Goal: Use online tool/utility: Utilize a website feature to perform a specific function

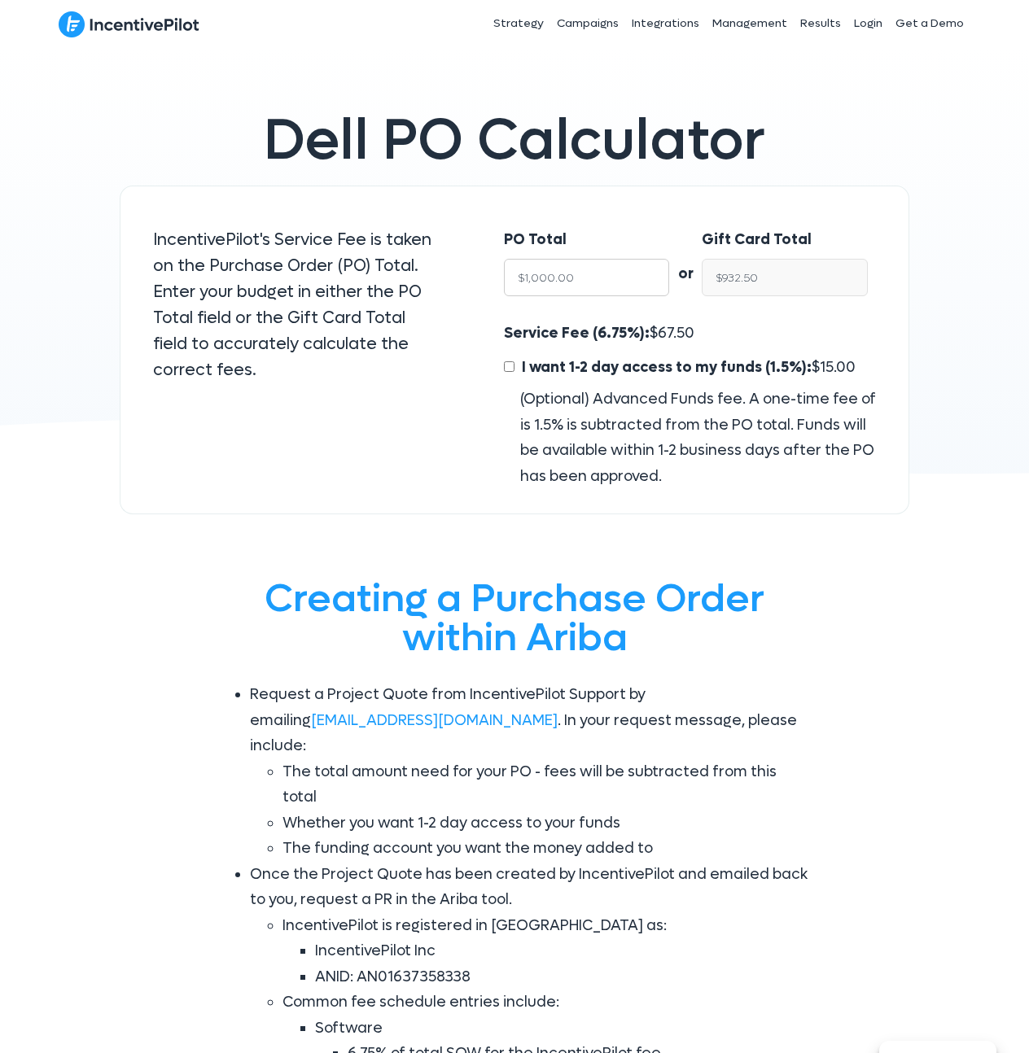
click at [608, 280] on input "$1,000.00" at bounding box center [587, 277] width 166 height 37
type input "$1"
type input "$0.93"
type input "$11"
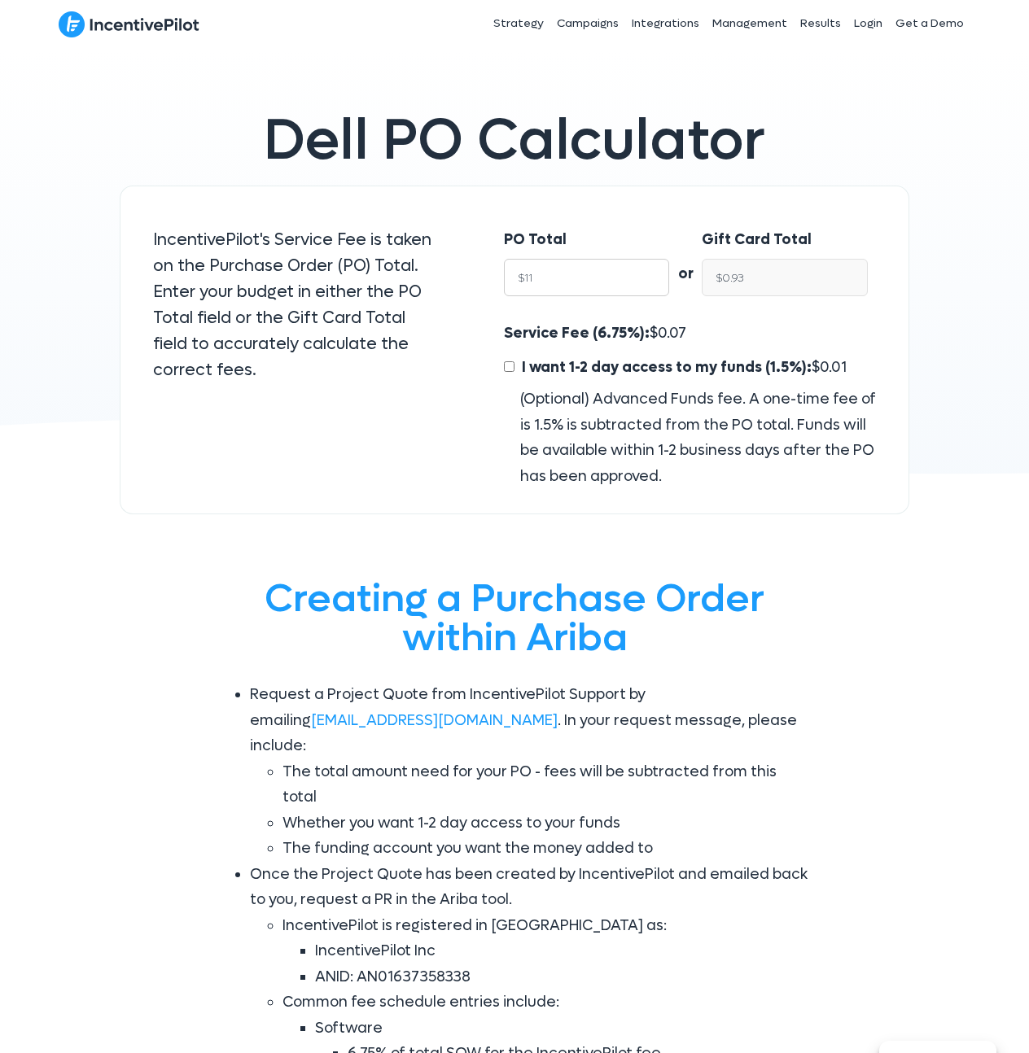
type input "$10.26"
type input "$110"
type input "$102.57"
type input "$1100"
type input "$1,025.75"
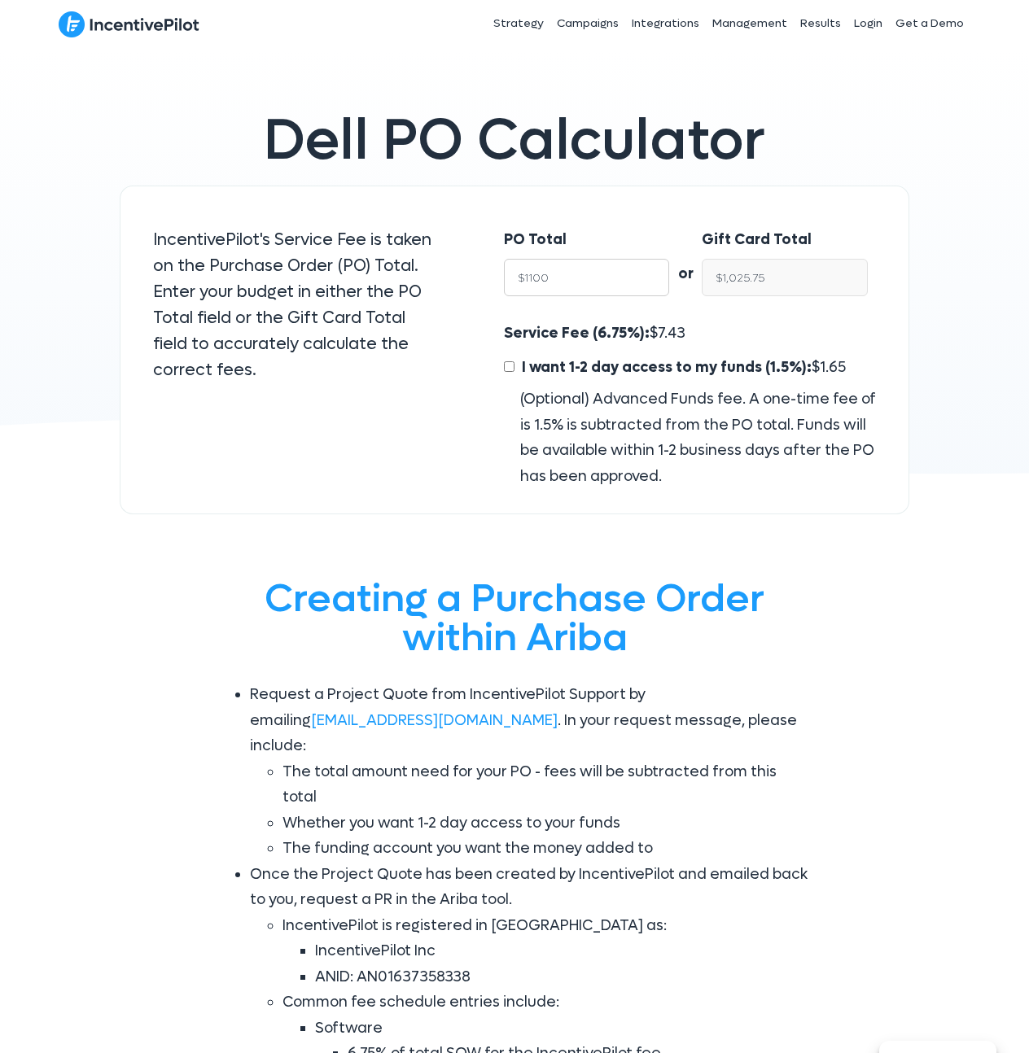
type input "$11000"
type input "$10,257.50"
click at [754, 268] on input "$10,257.50" at bounding box center [785, 277] width 166 height 37
click at [756, 271] on input "$10,257.50" at bounding box center [785, 277] width 166 height 37
click at [771, 283] on input "$10,257.50" at bounding box center [785, 277] width 166 height 37
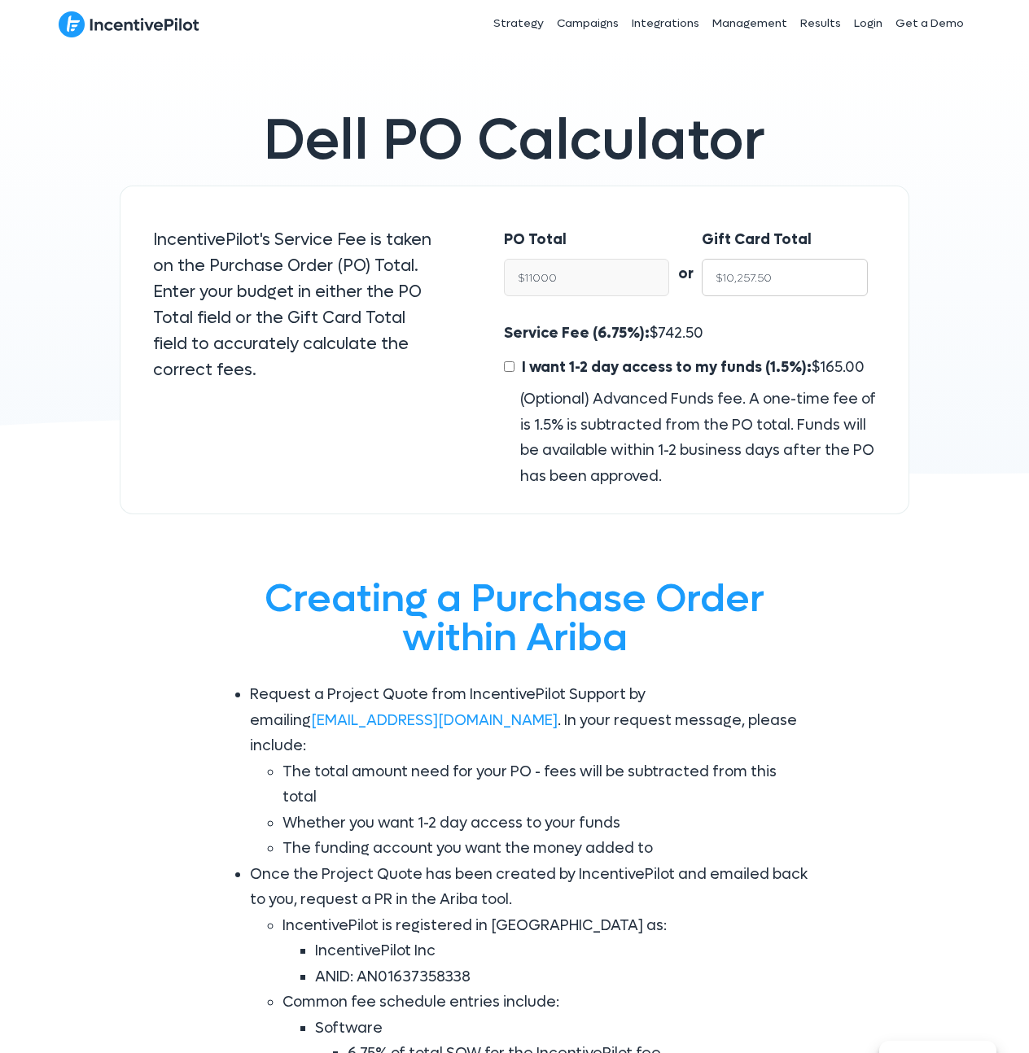
click at [771, 282] on input "$10,257.50" at bounding box center [785, 277] width 166 height 37
type input "$11,000.00"
click at [665, 326] on span "742.50" at bounding box center [681, 333] width 46 height 19
copy span "742.50"
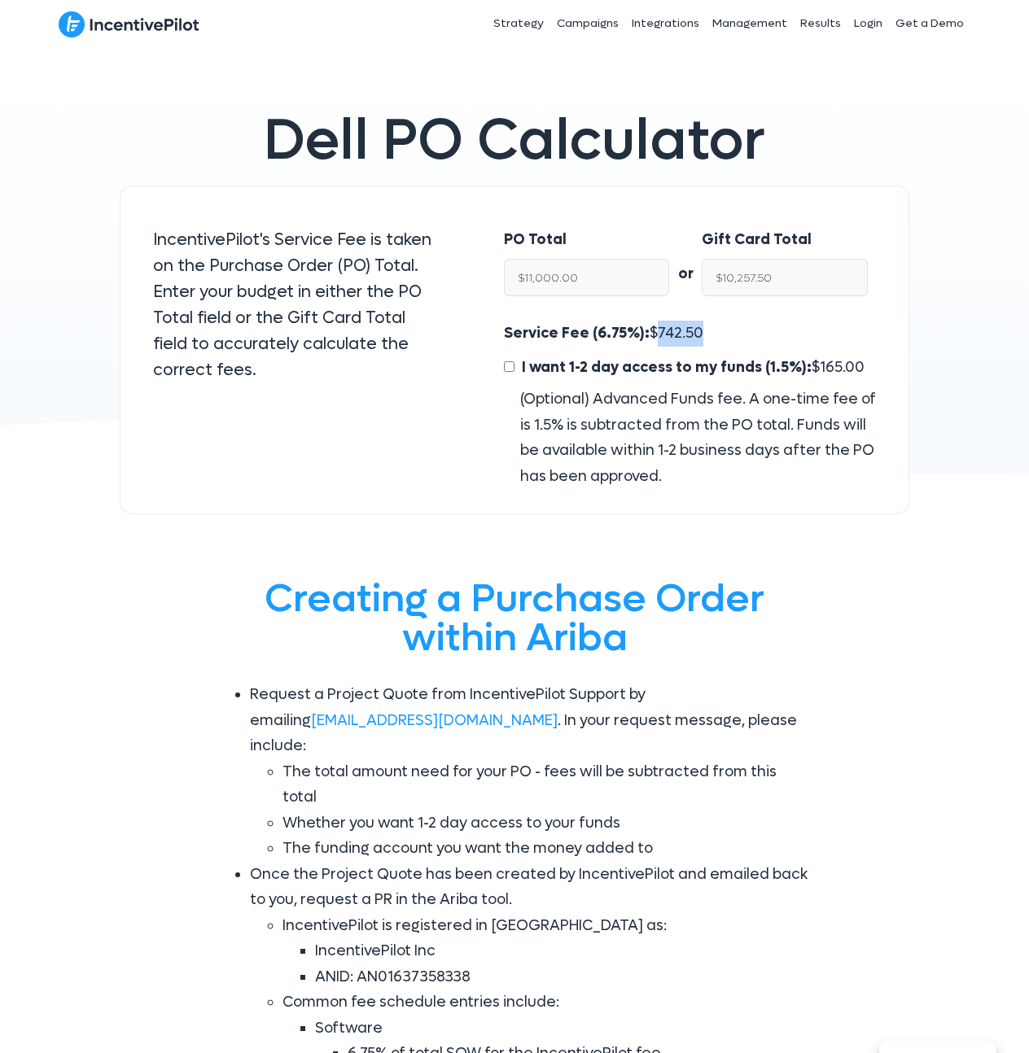
click at [588, 278] on input "$11,000.00" at bounding box center [587, 277] width 166 height 37
